Goal: Use online tool/utility: Utilize a website feature to perform a specific function

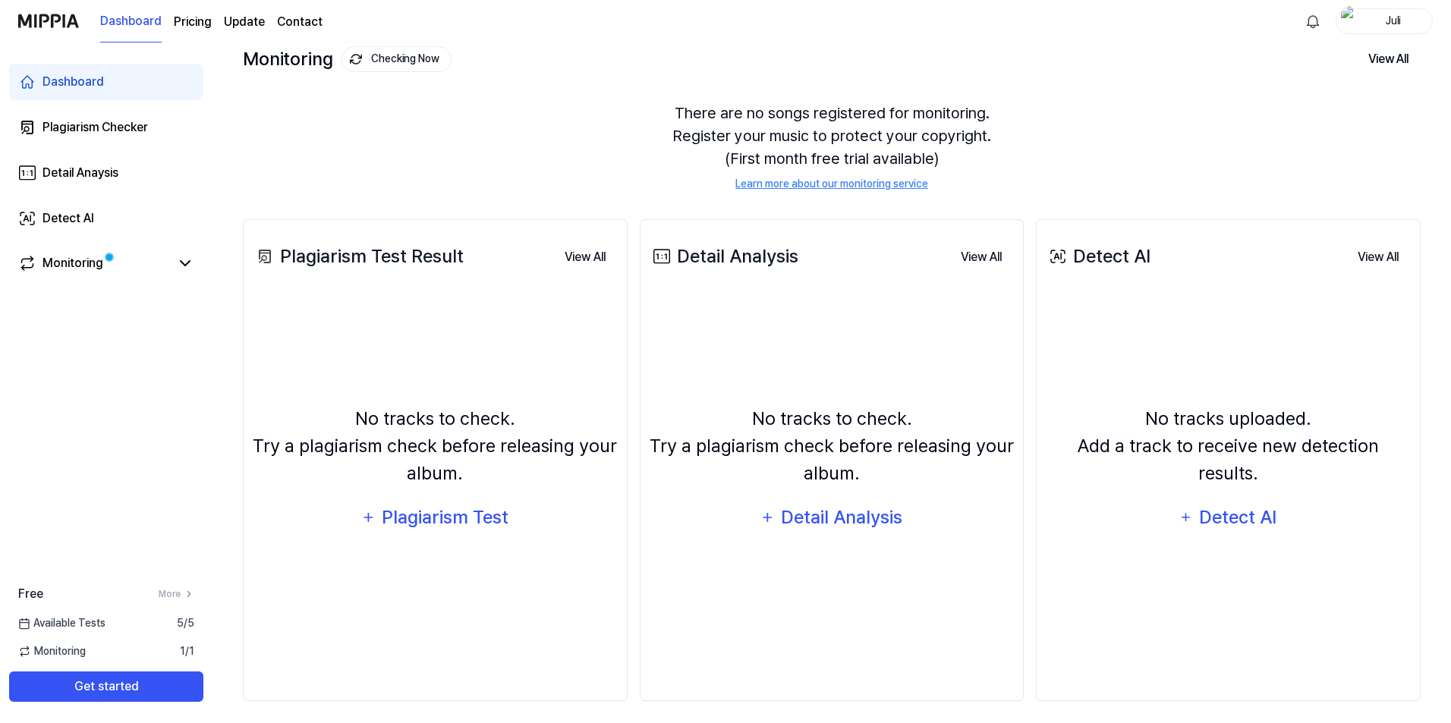
scroll to position [101, 0]
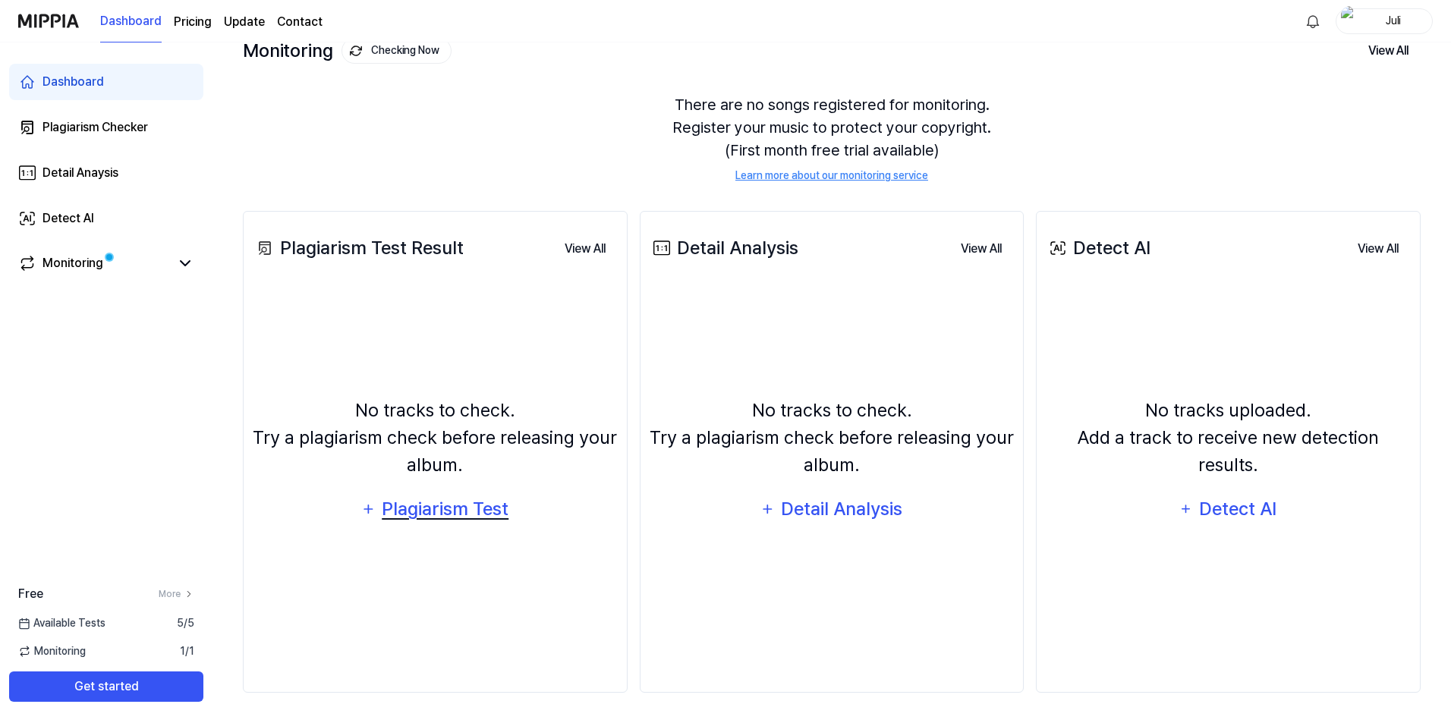
click at [440, 515] on div "Plagiarism Test" at bounding box center [445, 509] width 129 height 29
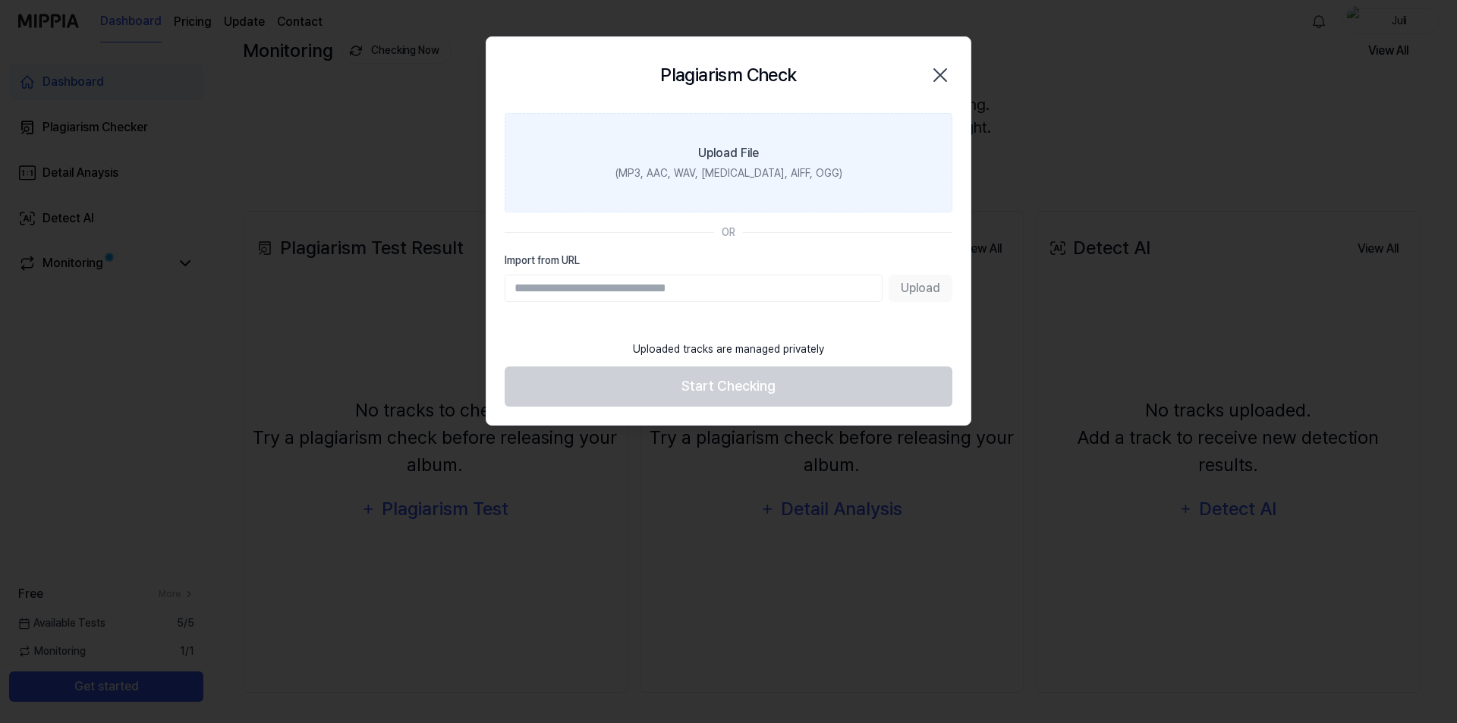
click at [742, 159] on div "Upload File" at bounding box center [728, 153] width 61 height 18
click at [0, 0] on input "Upload File (MP3, AAC, WAV, [MEDICAL_DATA], AIFF, OGG)" at bounding box center [0, 0] width 0 height 0
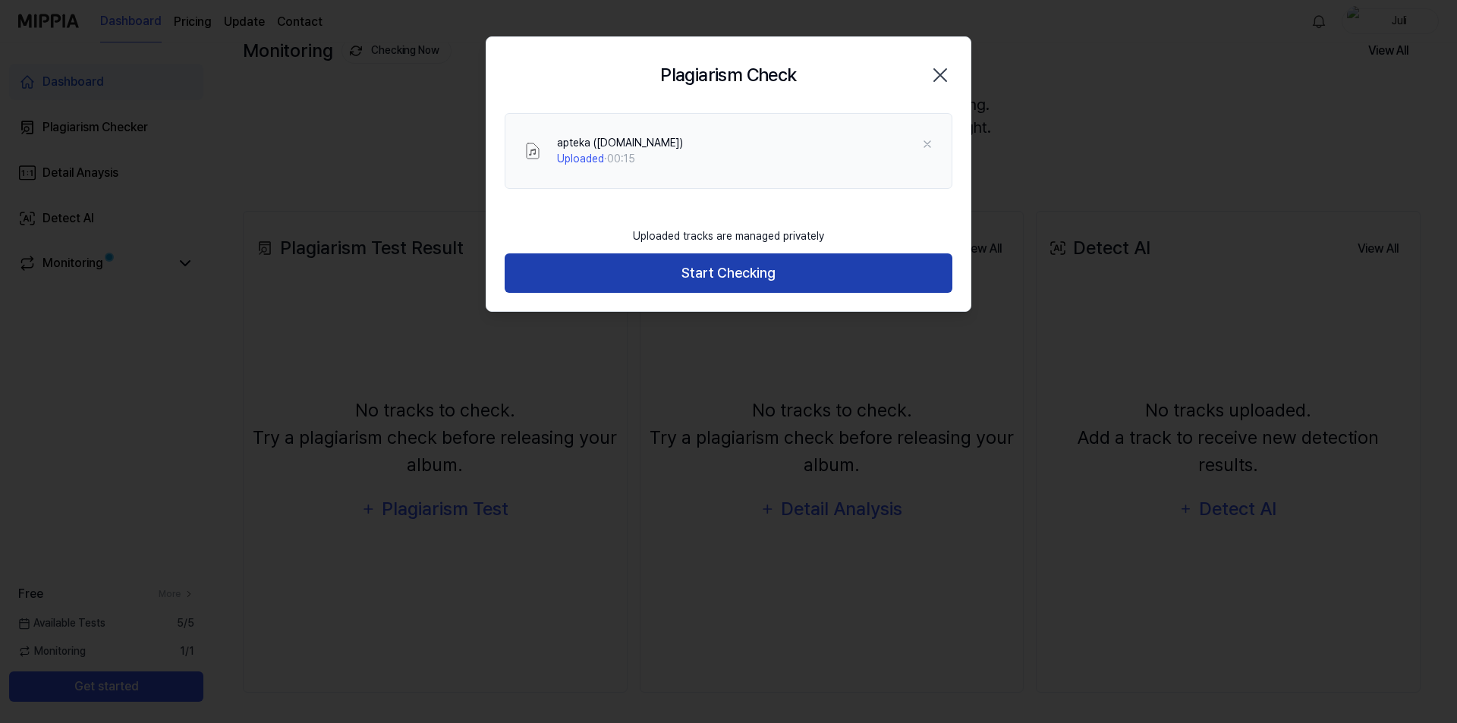
click at [704, 285] on button "Start Checking" at bounding box center [729, 274] width 448 height 40
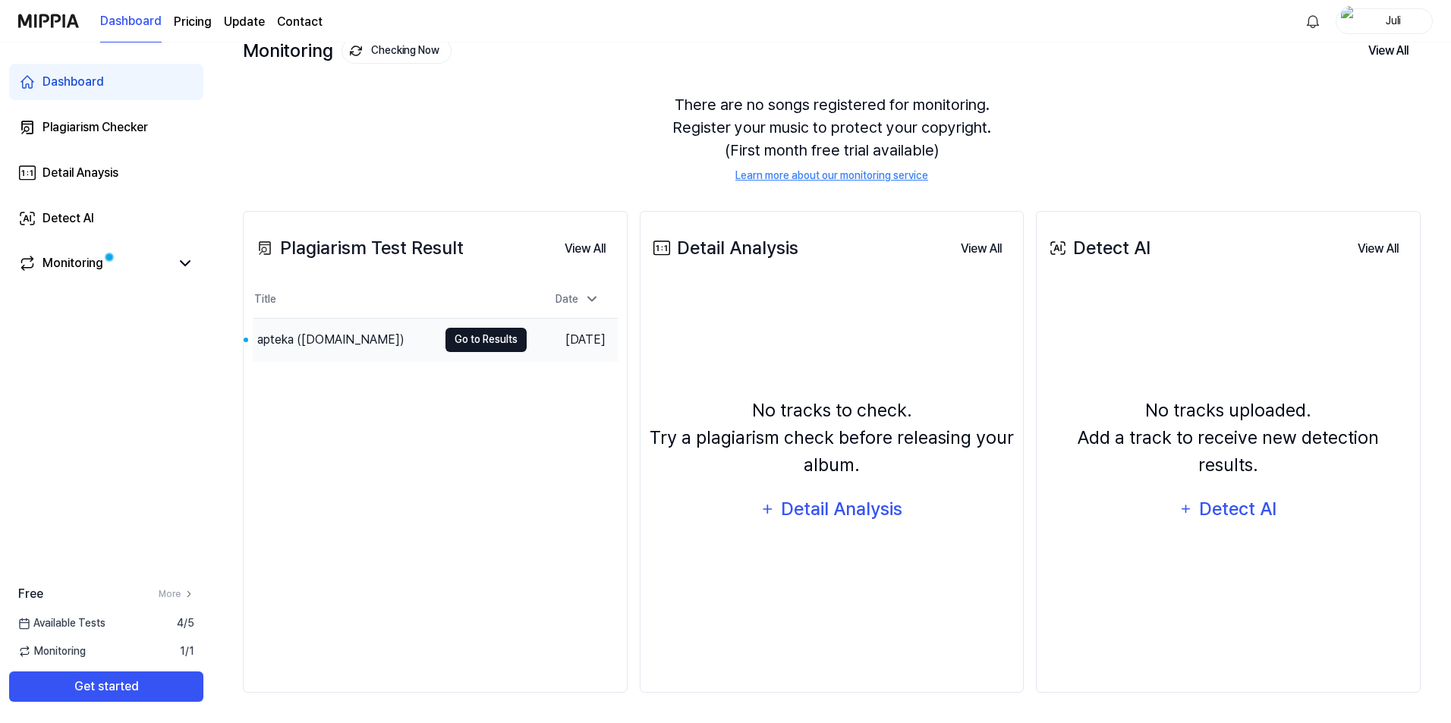
click at [477, 337] on button "Go to Results" at bounding box center [486, 340] width 81 height 24
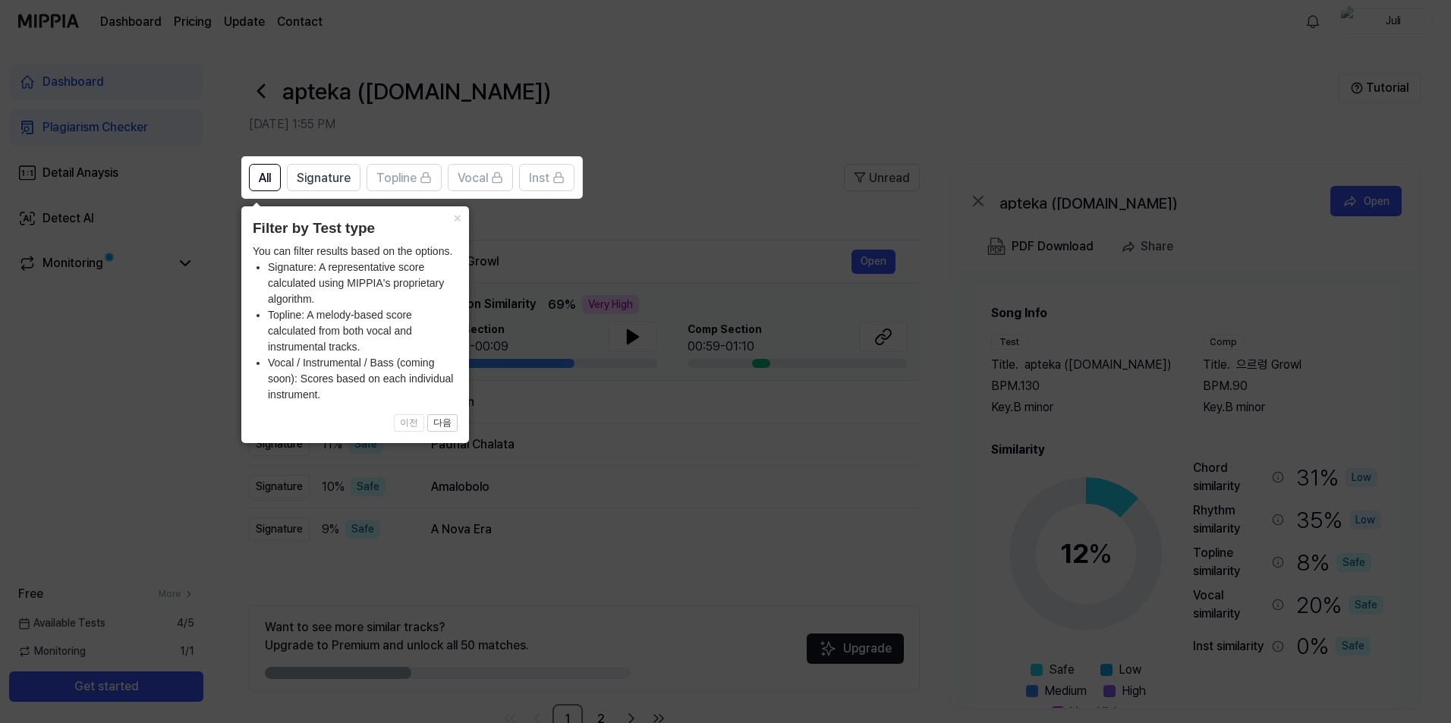
click at [710, 451] on icon at bounding box center [728, 361] width 1457 height 723
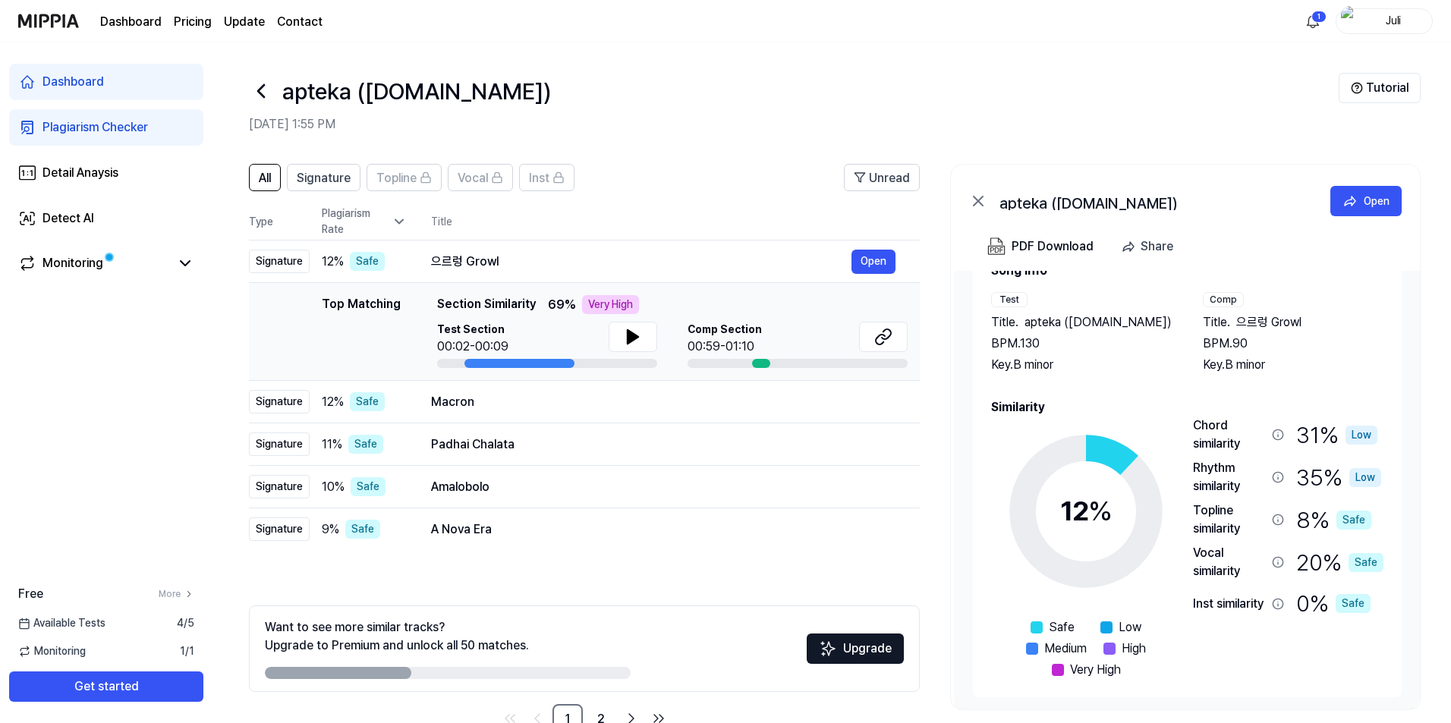
scroll to position [65, 0]
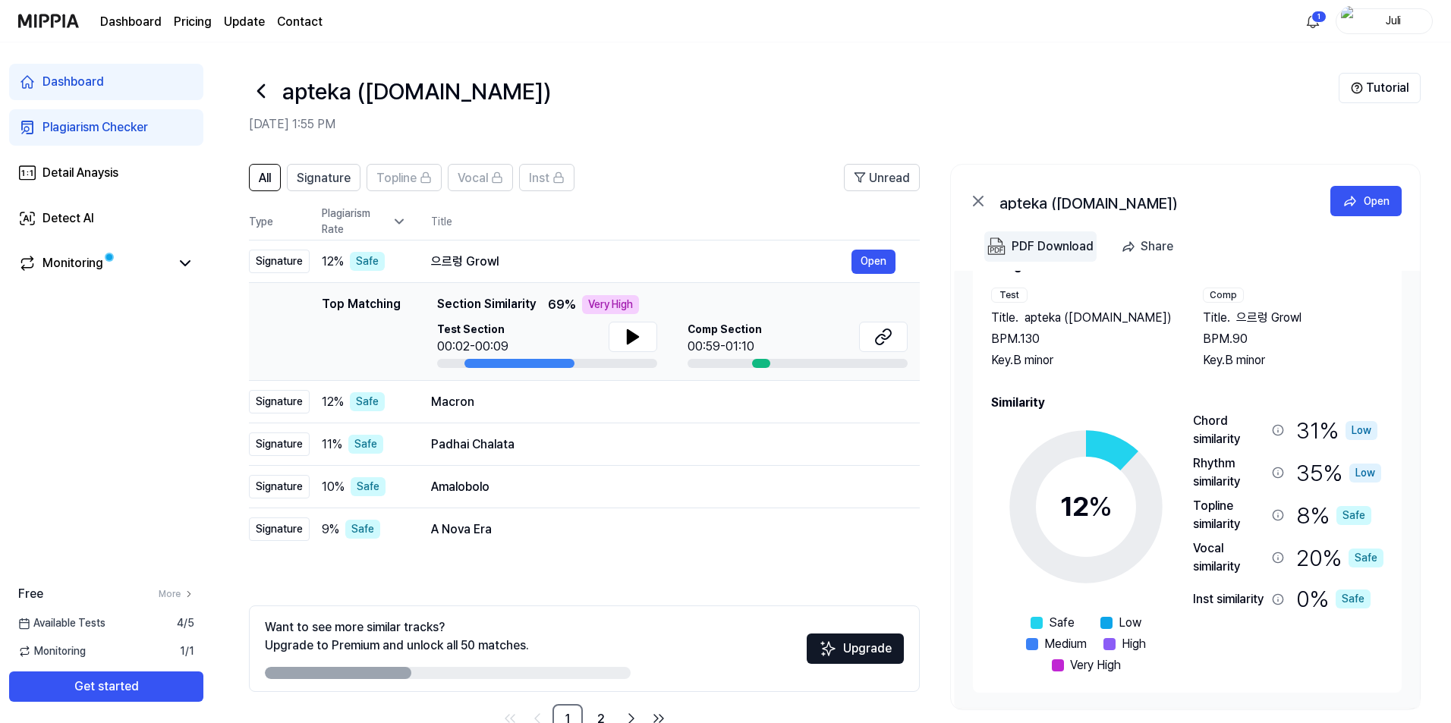
click at [1011, 246] on button "PDF Download" at bounding box center [1040, 247] width 112 height 30
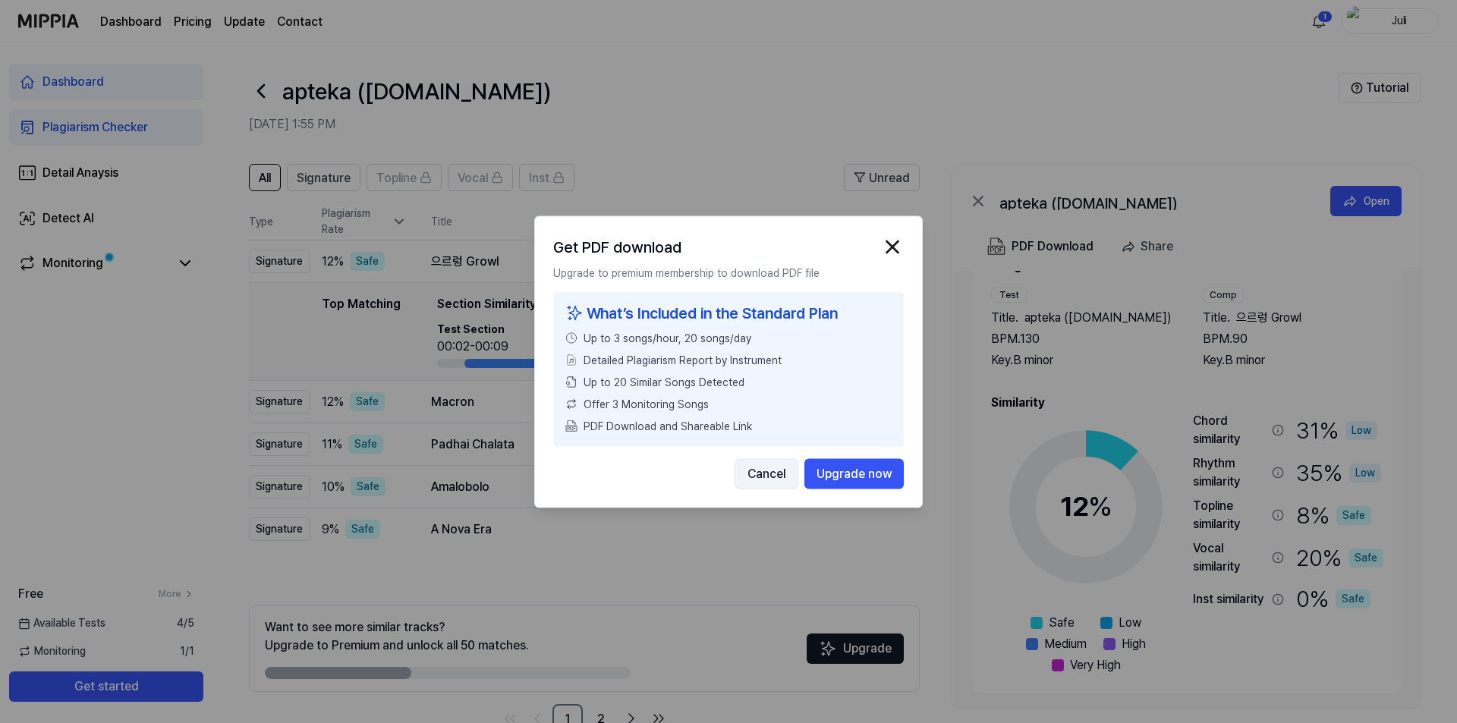
click at [767, 476] on button "Cancel" at bounding box center [767, 473] width 64 height 30
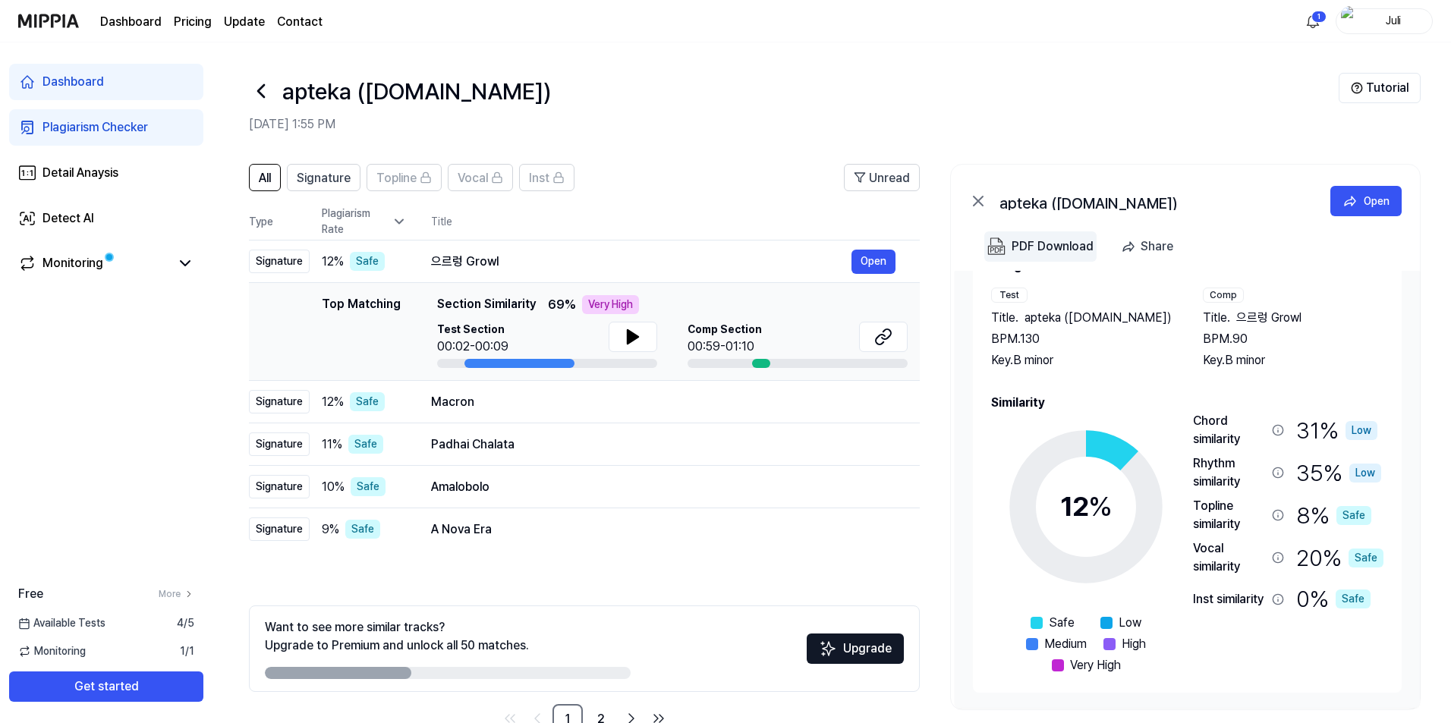
click at [999, 241] on img "button" at bounding box center [997, 247] width 18 height 18
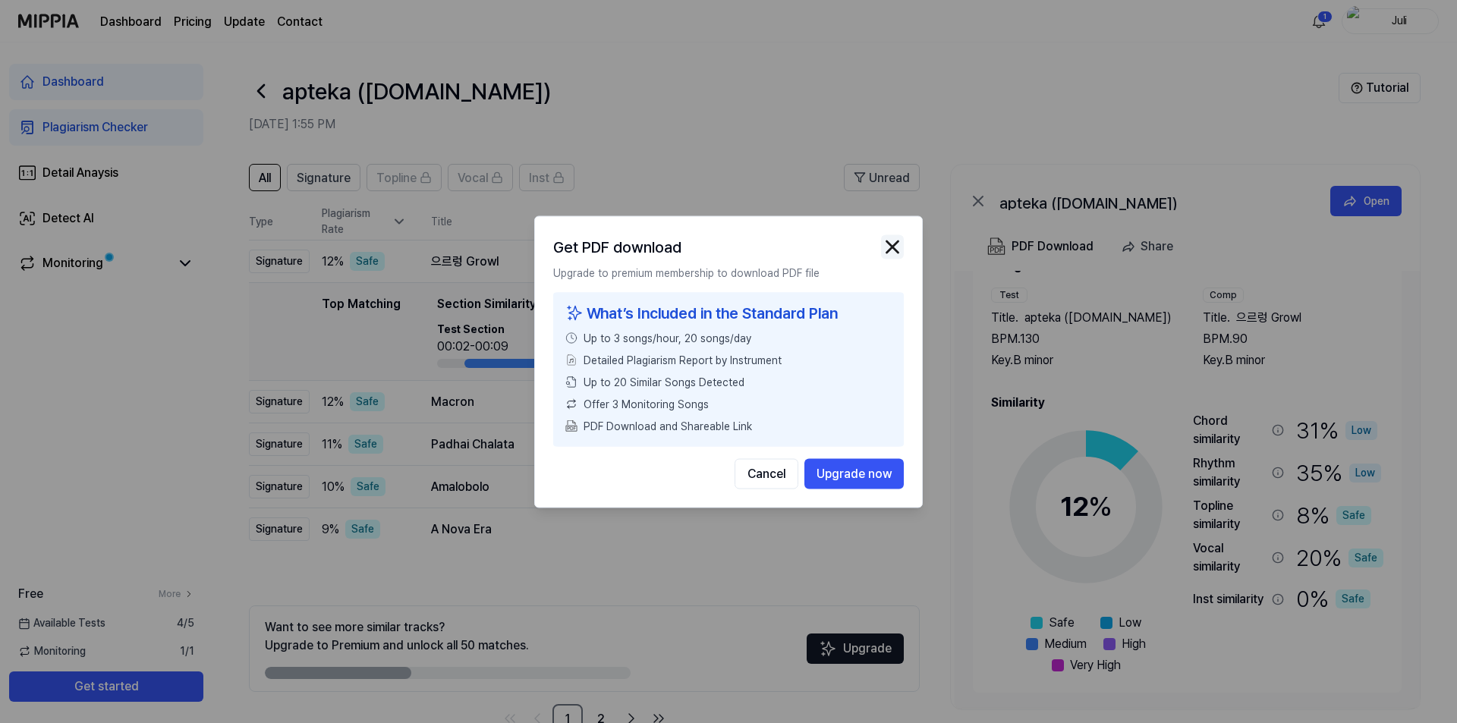
click at [900, 243] on img "button" at bounding box center [892, 246] width 23 height 23
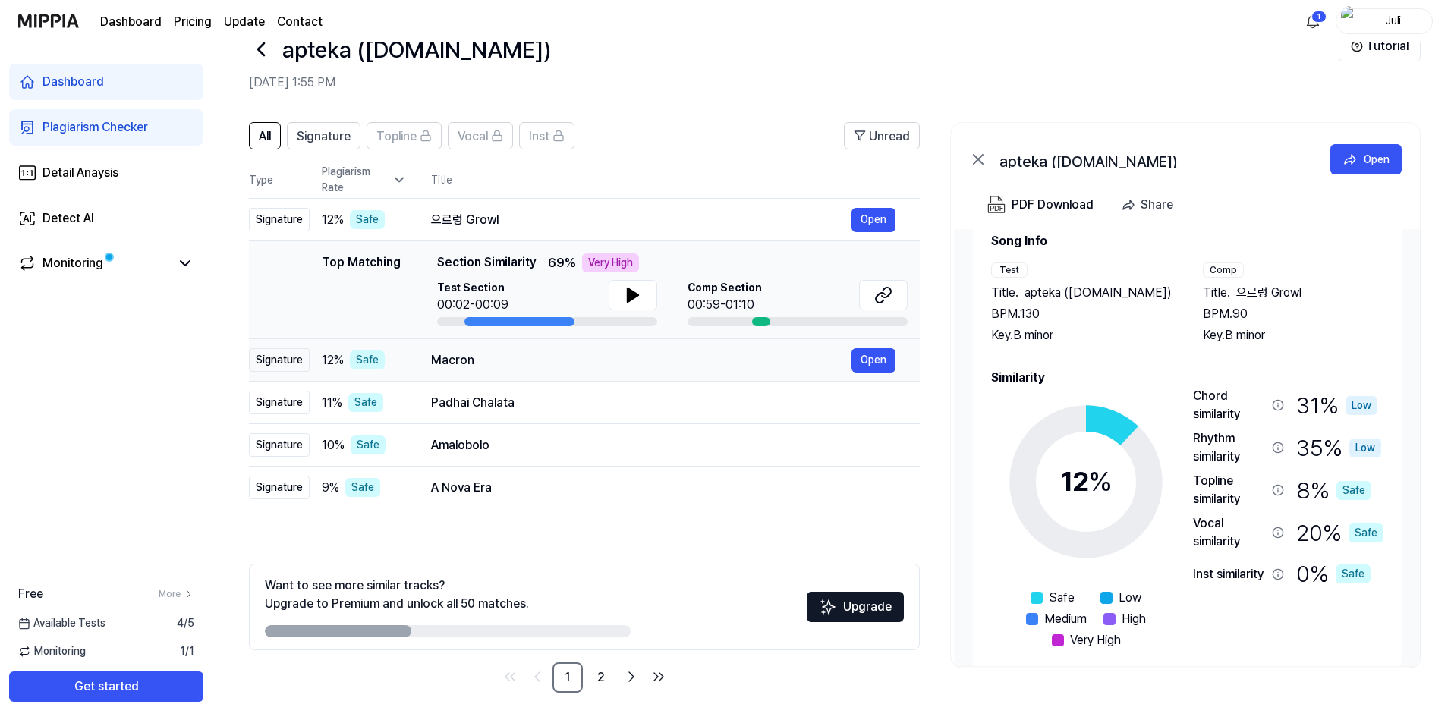
scroll to position [0, 0]
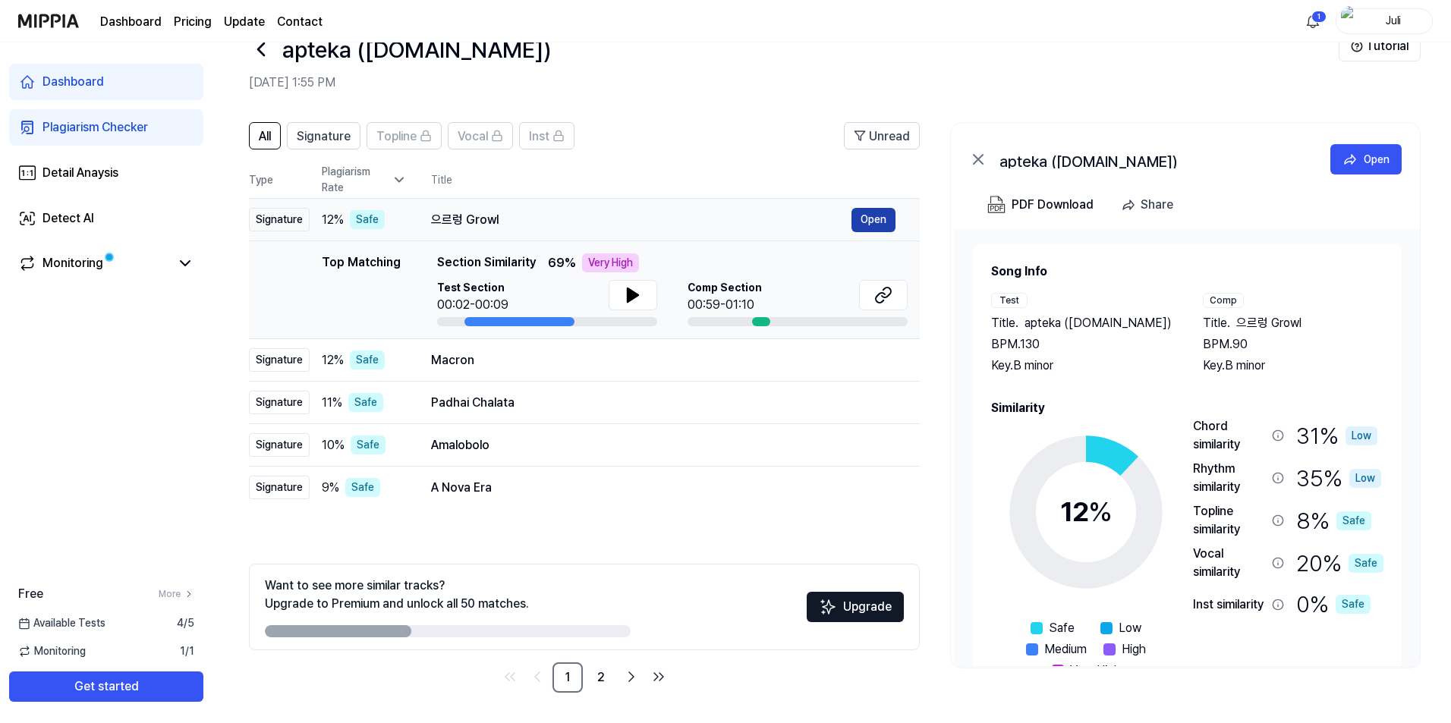
click at [871, 221] on button "Open" at bounding box center [874, 220] width 44 height 24
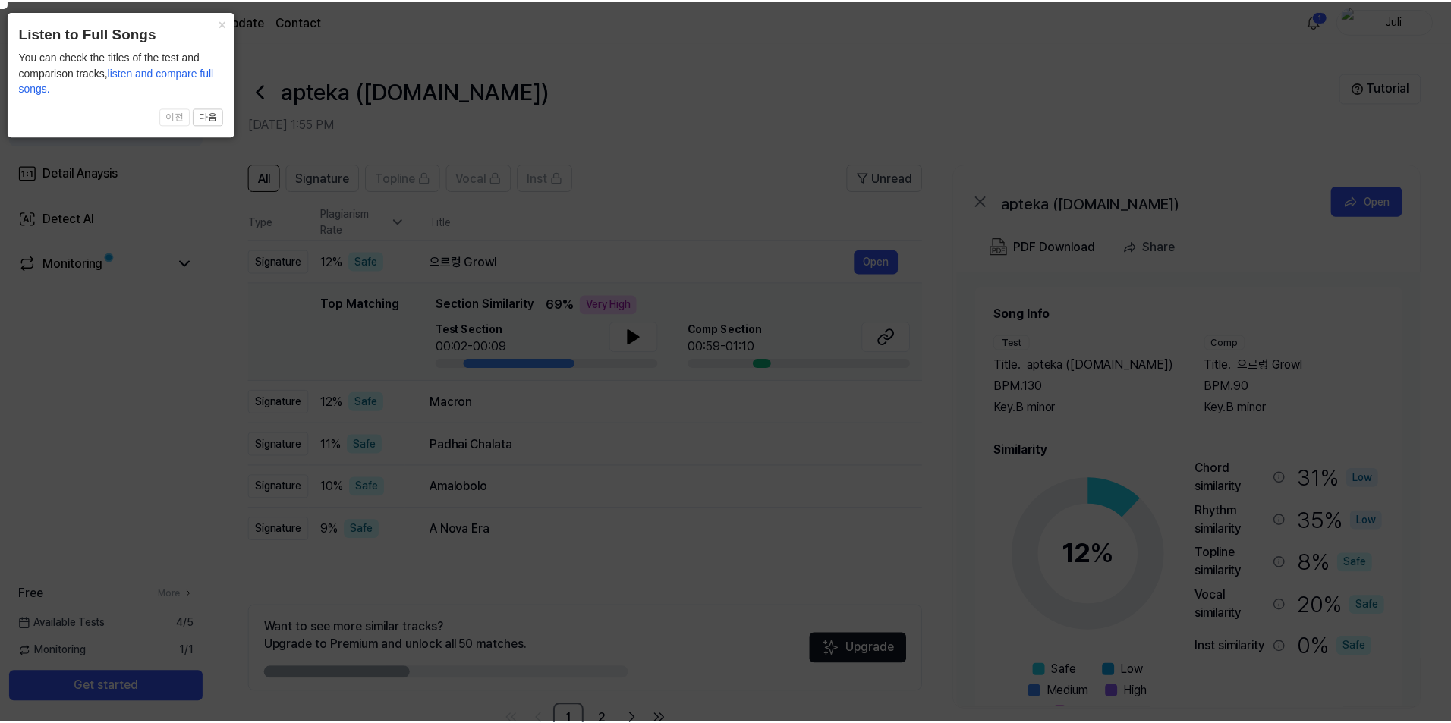
scroll to position [42, 0]
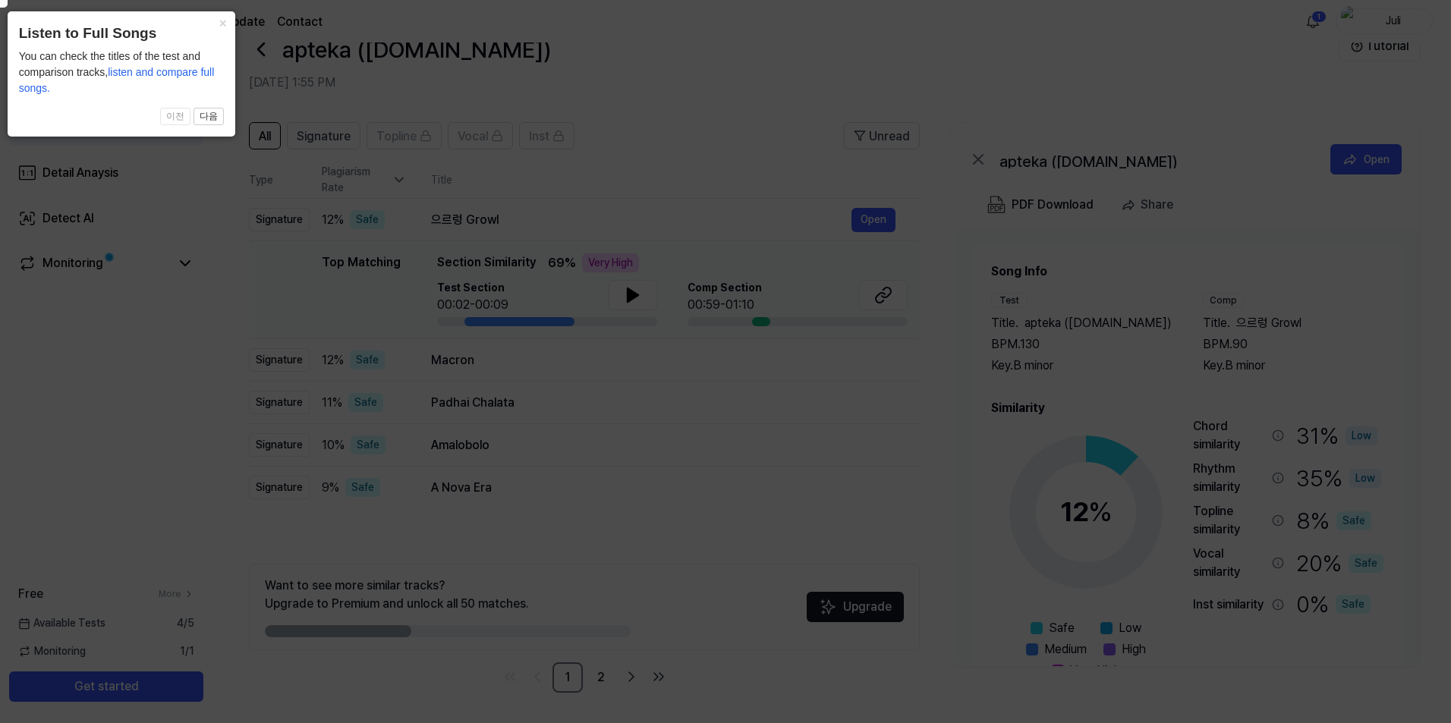
click at [1, 397] on icon at bounding box center [724, 357] width 1465 height 731
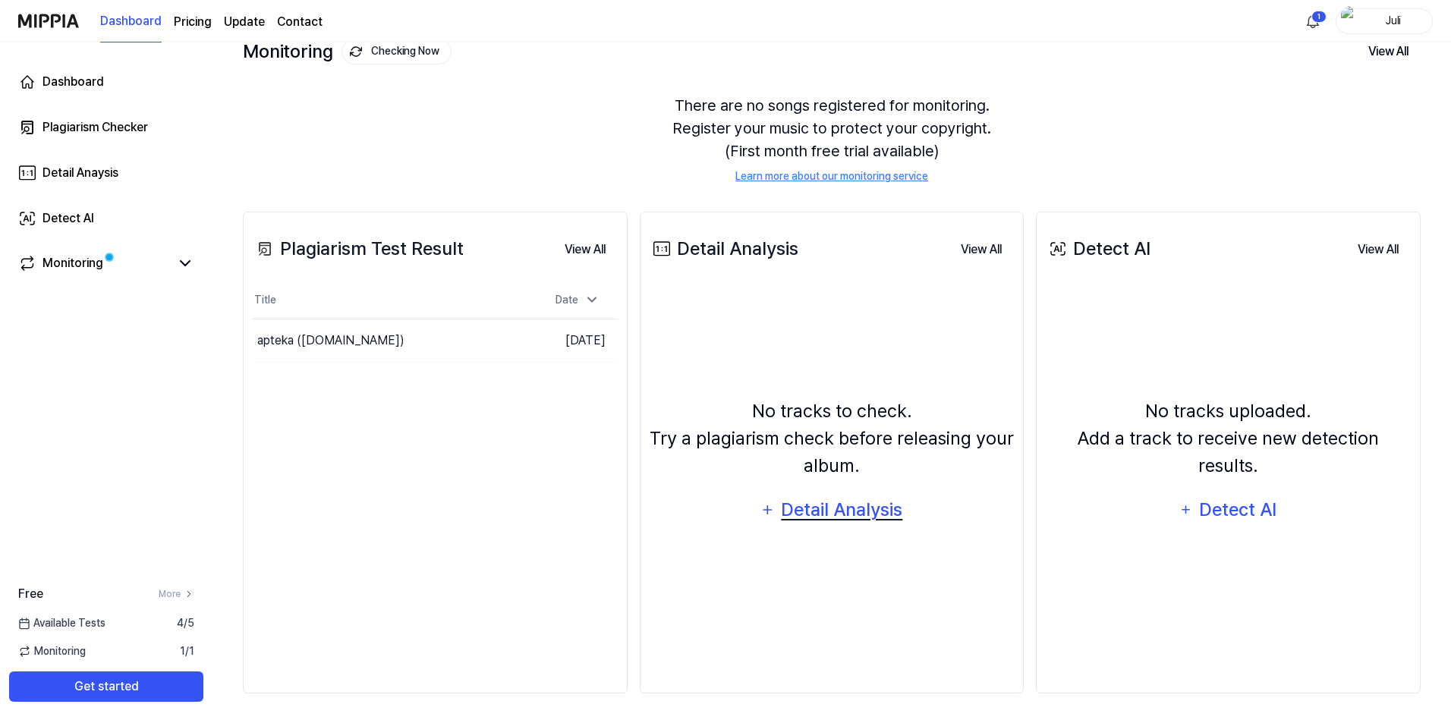
scroll to position [101, 0]
click at [833, 507] on div "Detail Analysis" at bounding box center [842, 509] width 124 height 29
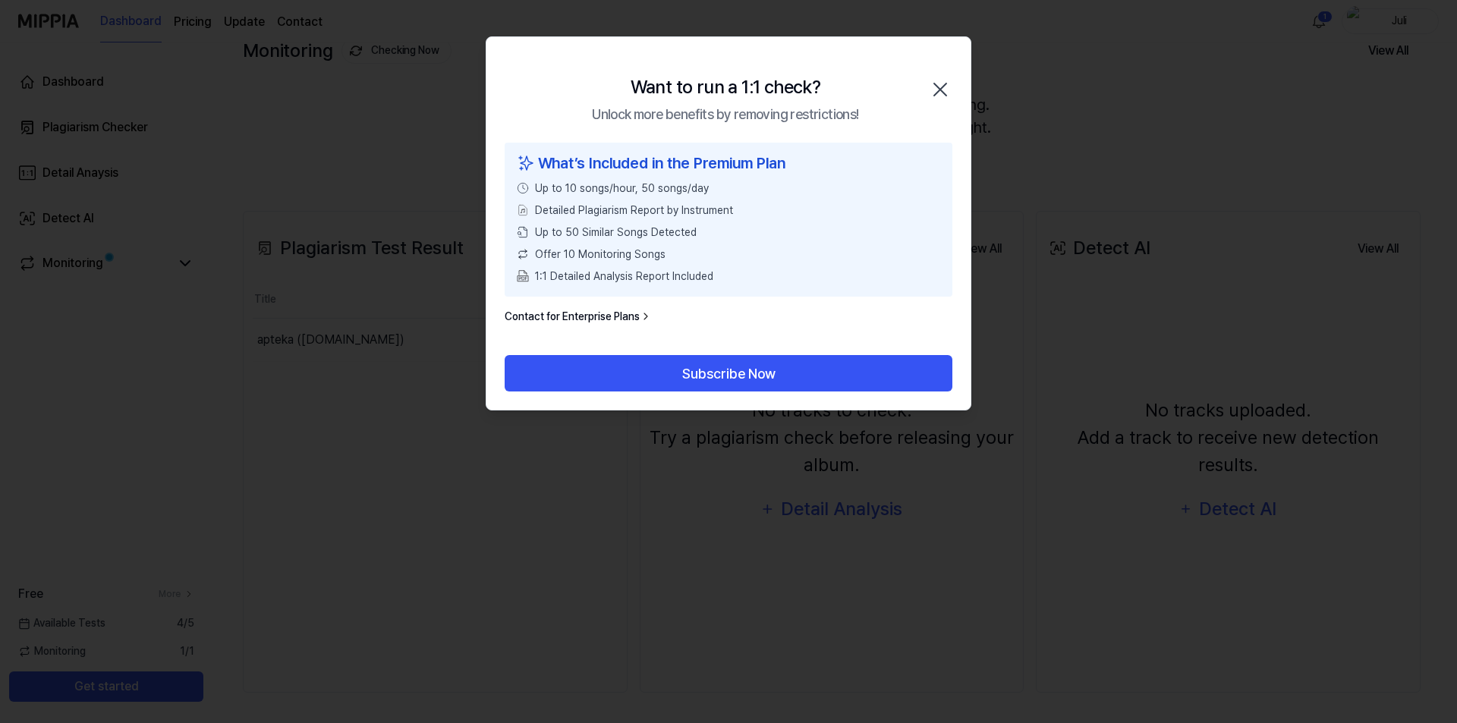
click at [944, 88] on icon "button" at bounding box center [940, 89] width 24 height 24
